Goal: Task Accomplishment & Management: Manage account settings

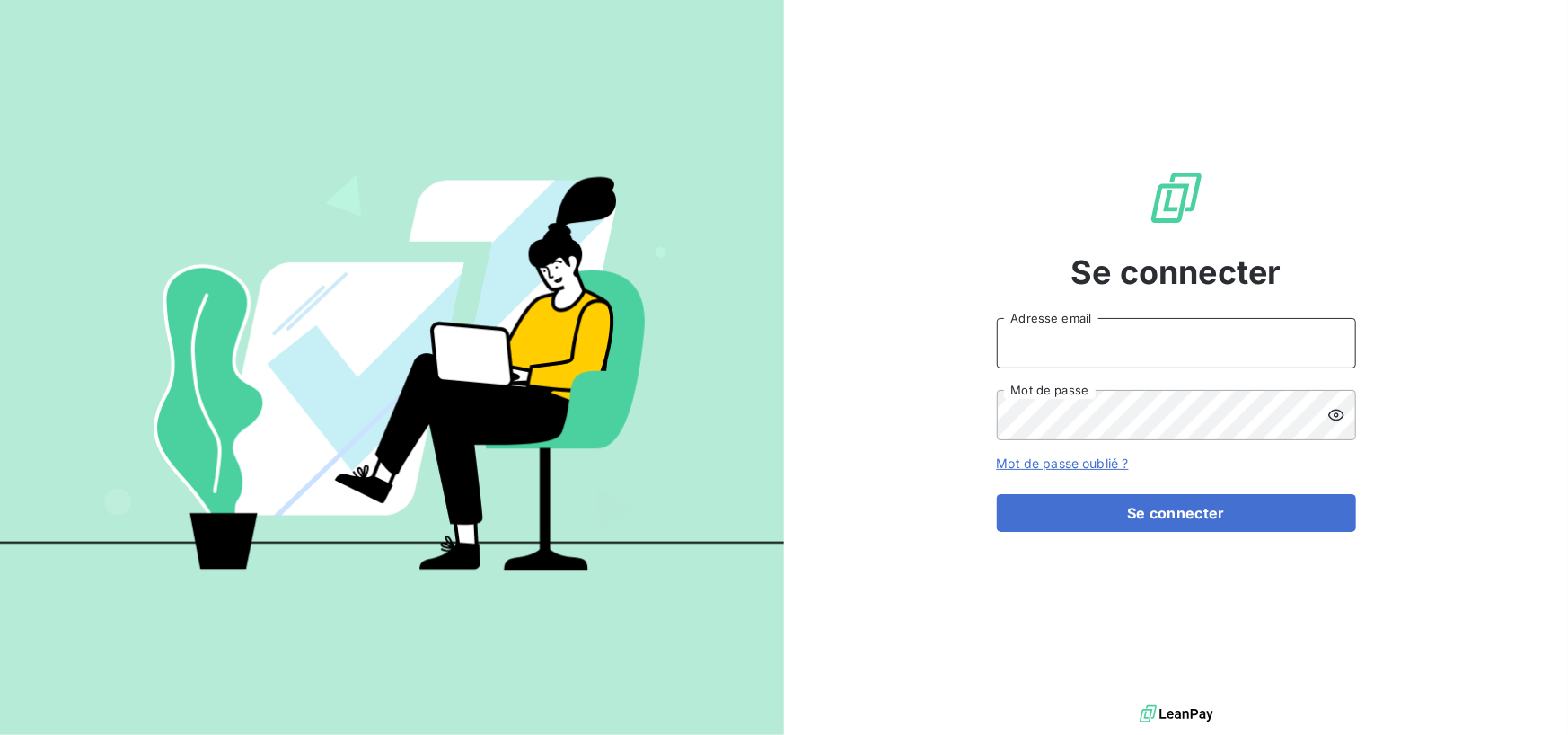
click at [1051, 365] on input "Adresse email" at bounding box center [1176, 343] width 359 height 50
type input "[PERSON_NAME][EMAIL_ADDRESS][DOMAIN_NAME]"
click at [1333, 419] on icon at bounding box center [1336, 416] width 17 height 12
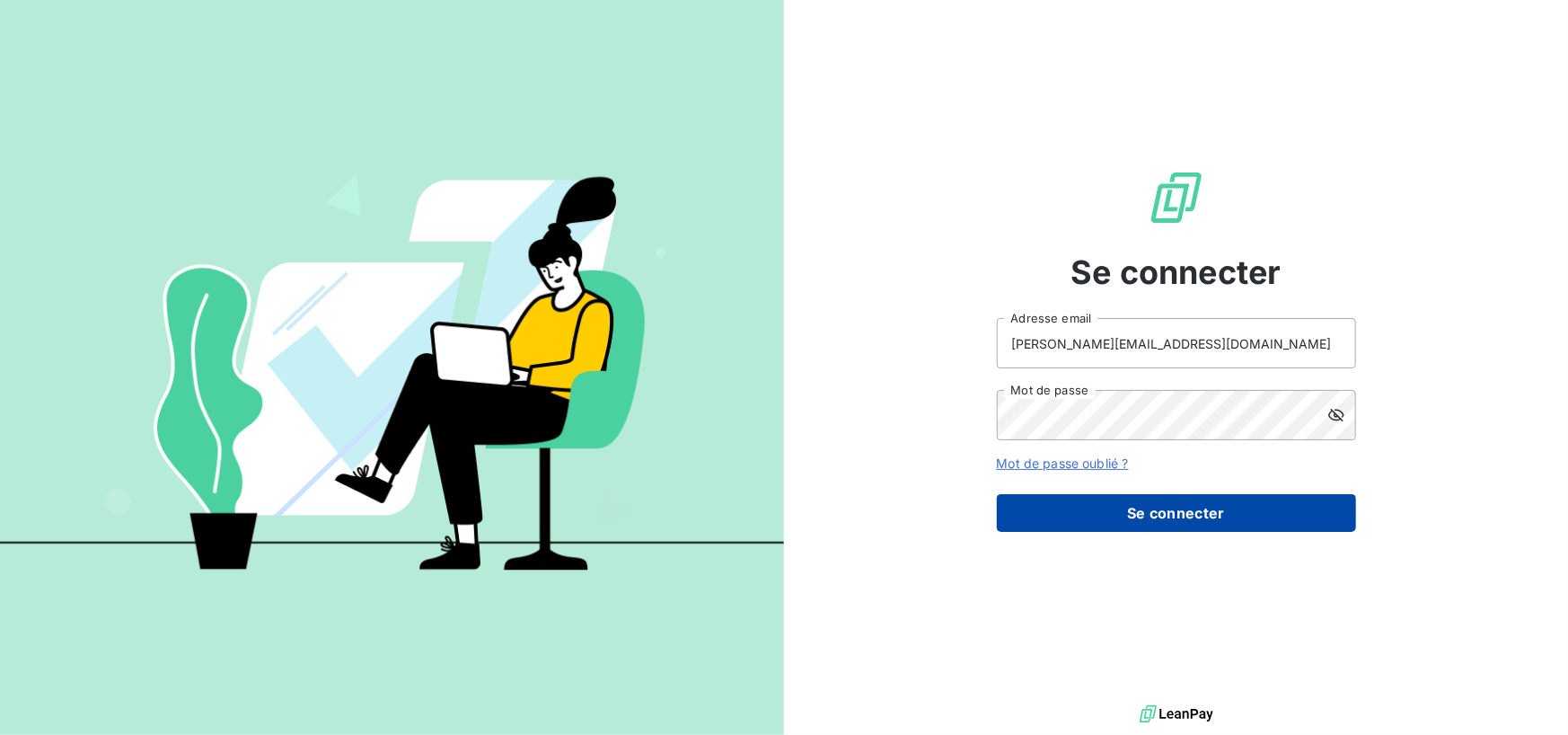
click at [1196, 518] on button "Se connecter" at bounding box center [1176, 513] width 359 height 38
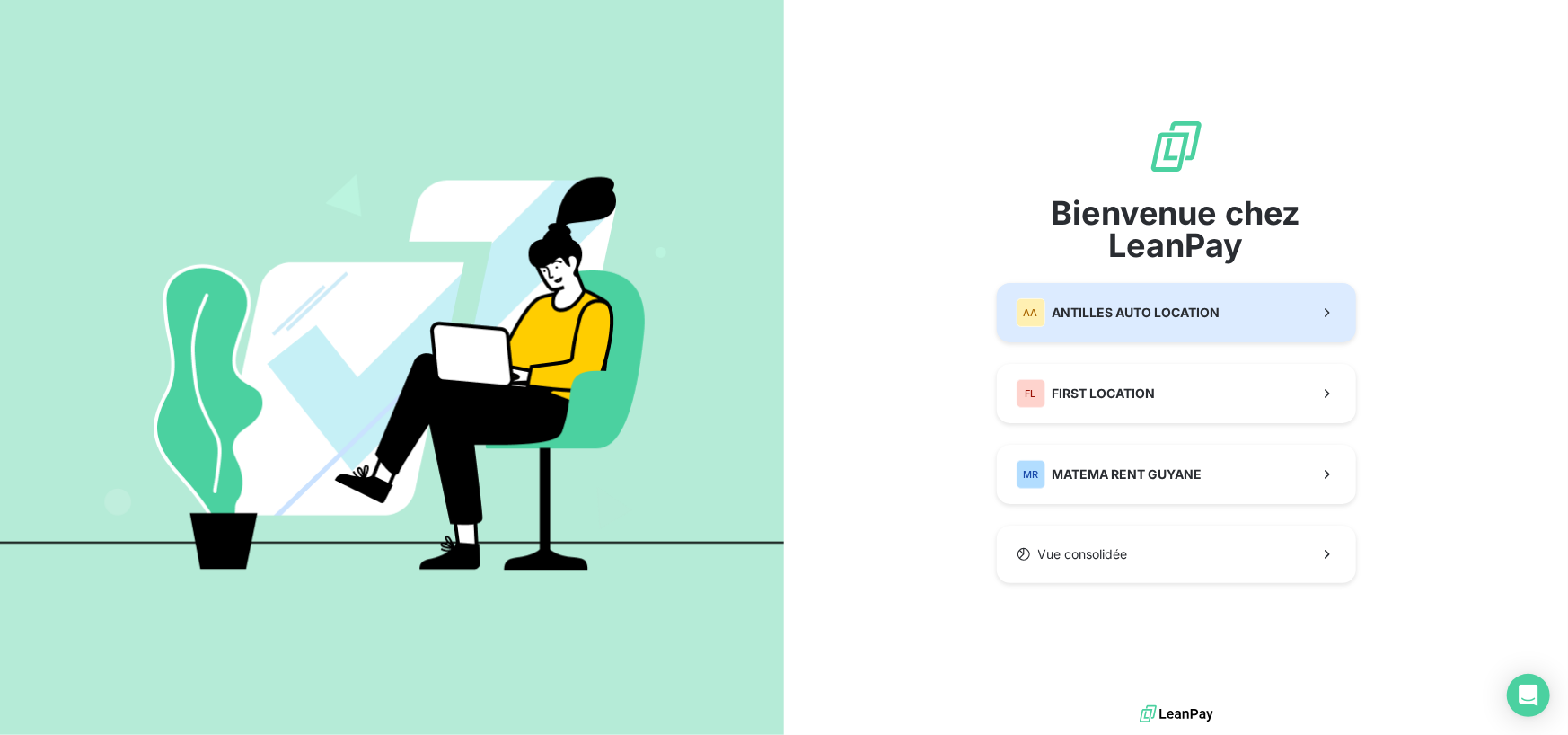
click at [1166, 301] on div "AA ANTILLES AUTO LOCATION" at bounding box center [1118, 312] width 204 height 28
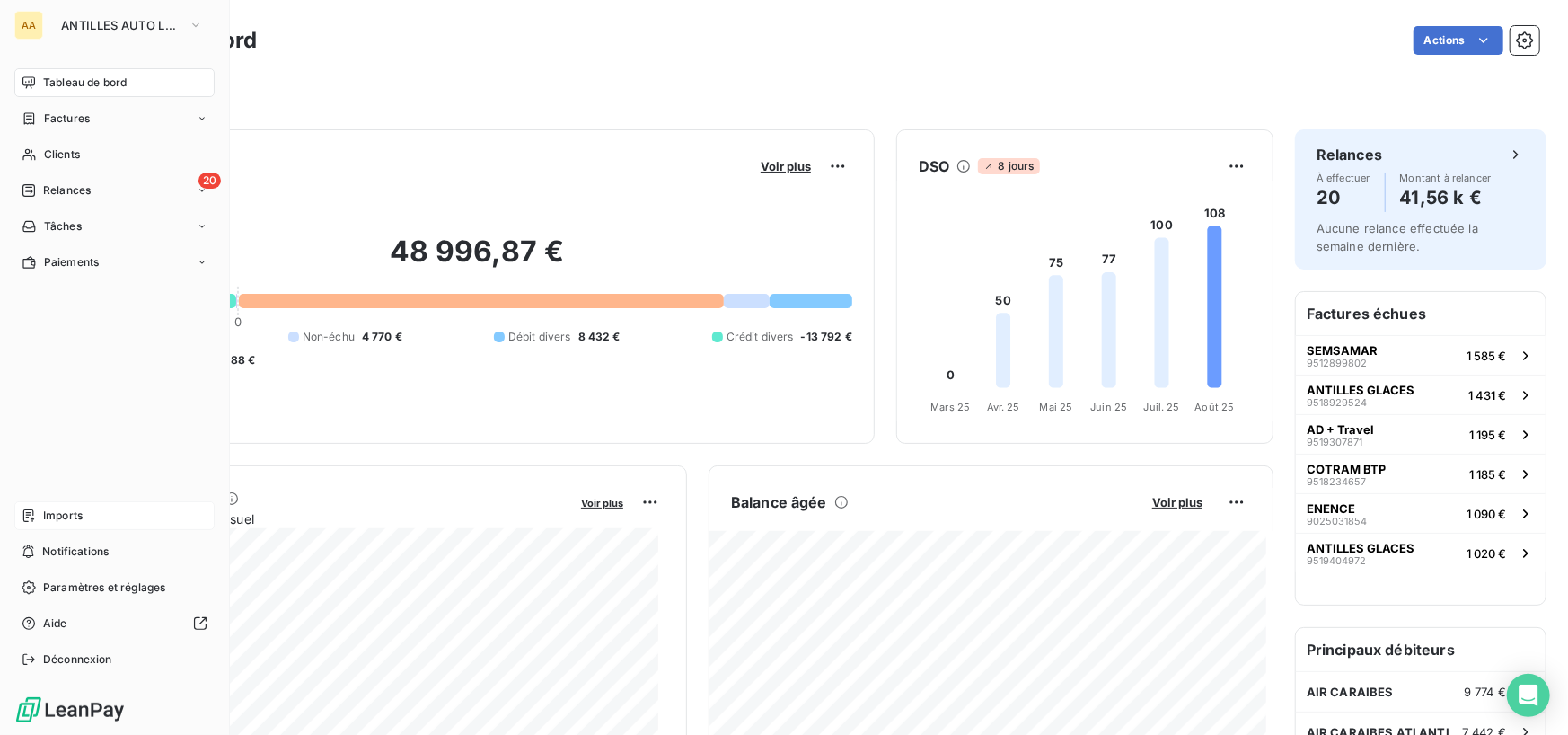
click at [57, 515] on span "Imports" at bounding box center [63, 515] width 39 height 17
